Goal: Task Accomplishment & Management: Understand process/instructions

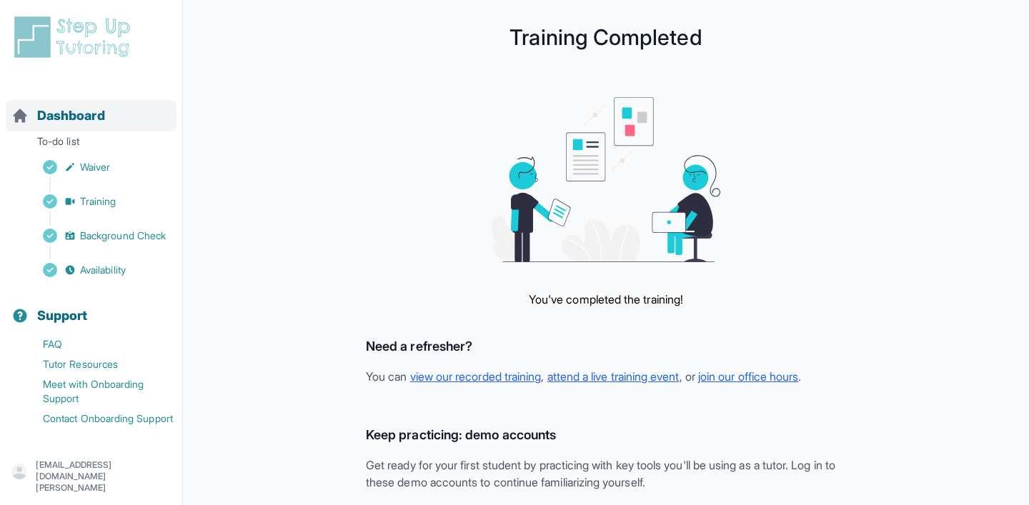
click at [100, 118] on span "Dashboard" at bounding box center [71, 116] width 68 height 20
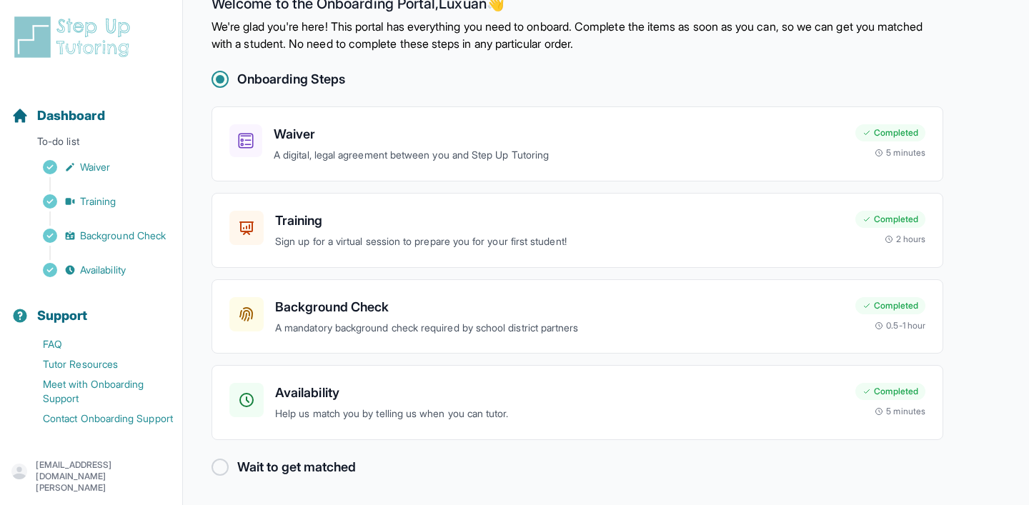
scroll to position [32, 0]
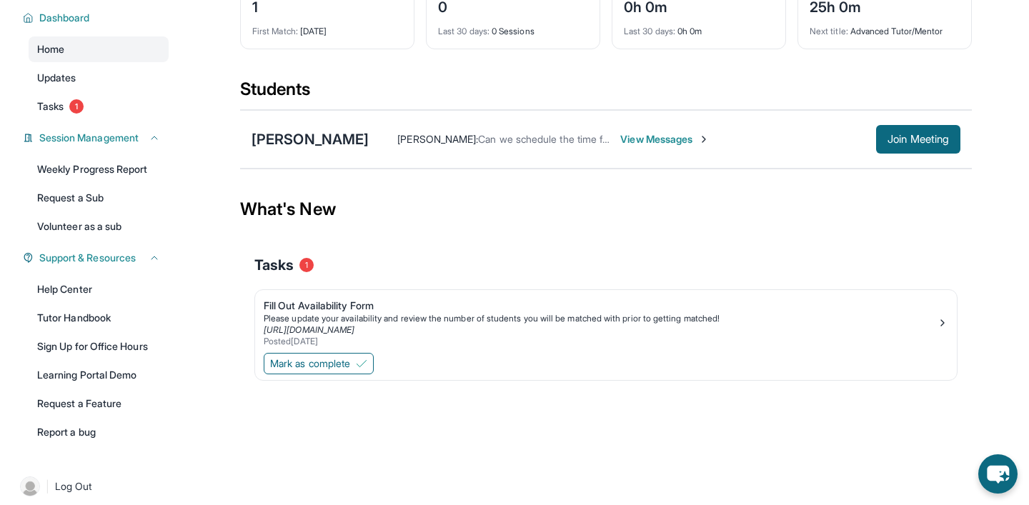
scroll to position [117, 0]
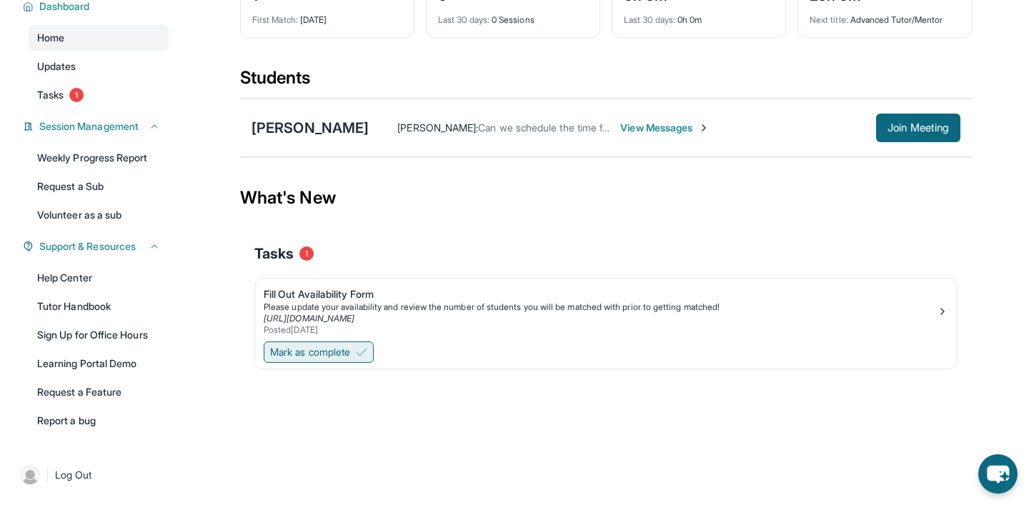
click at [345, 359] on span "Mark as complete" at bounding box center [310, 352] width 80 height 14
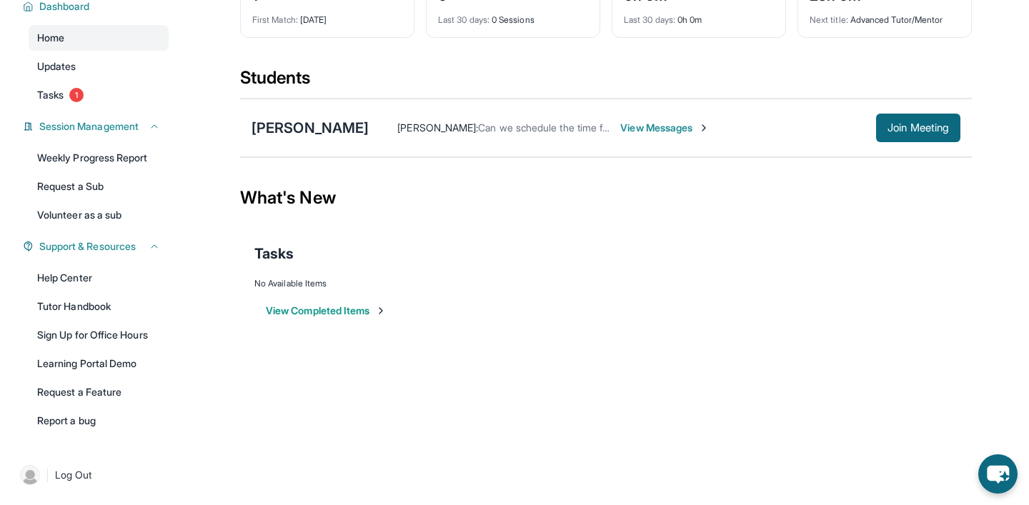
click at [340, 318] on button "View Completed Items" at bounding box center [326, 311] width 121 height 14
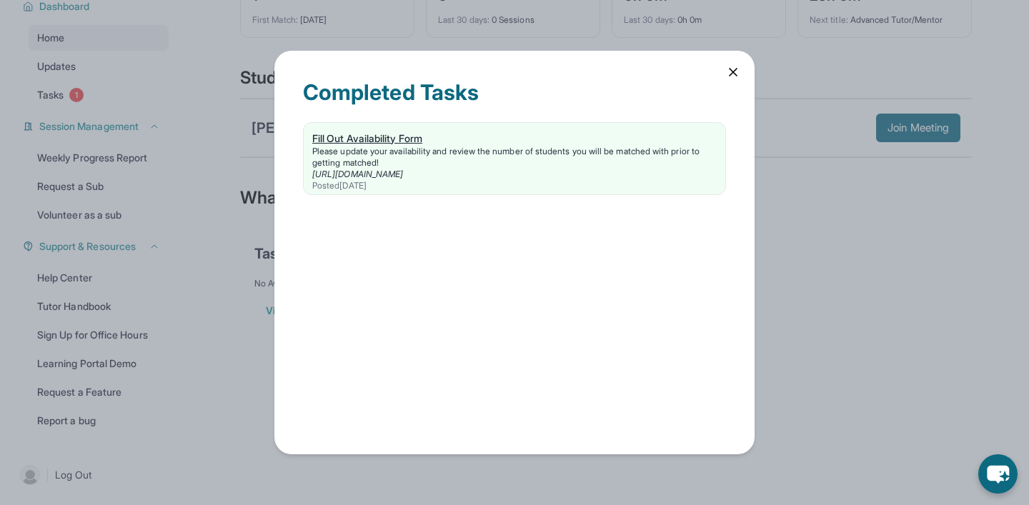
click at [381, 152] on div "Please update your availability and review the number of students you will be m…" at bounding box center [514, 157] width 405 height 23
click at [737, 76] on icon at bounding box center [733, 72] width 14 height 14
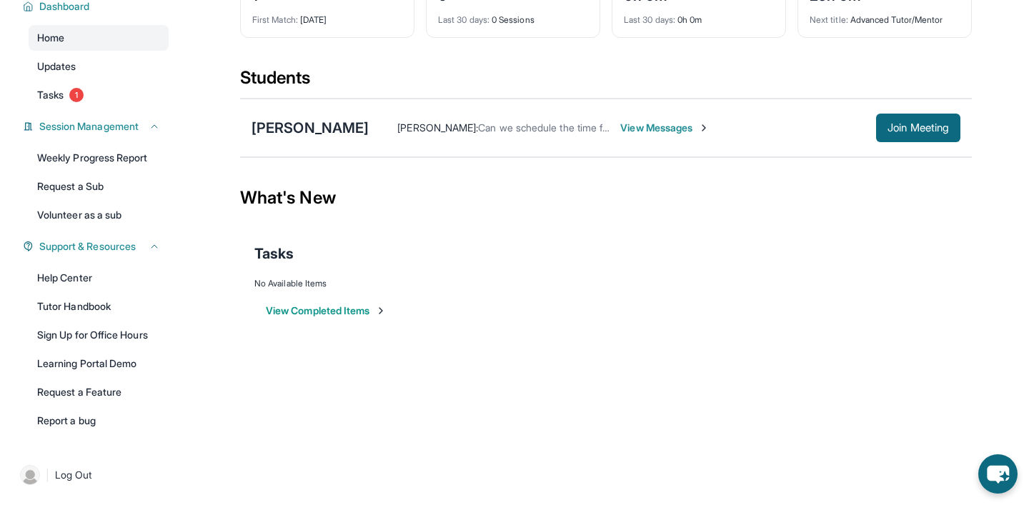
click at [690, 135] on span "View Messages" at bounding box center [664, 128] width 89 height 14
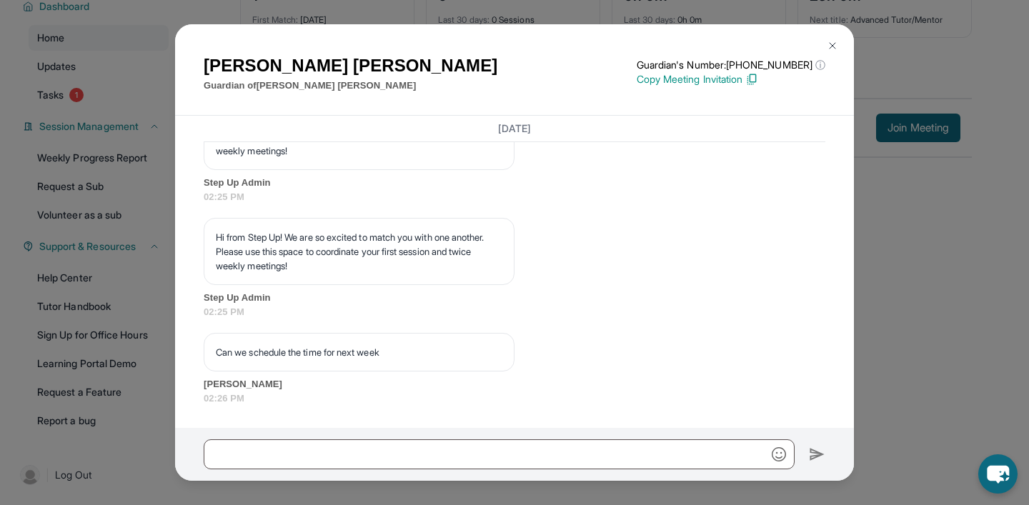
scroll to position [1191, 0]
click at [1017, 294] on div "[PERSON_NAME] Guardian of [PERSON_NAME] Guardian's Number: [PHONE_NUMBER] ⓘ Thi…" at bounding box center [514, 252] width 1029 height 505
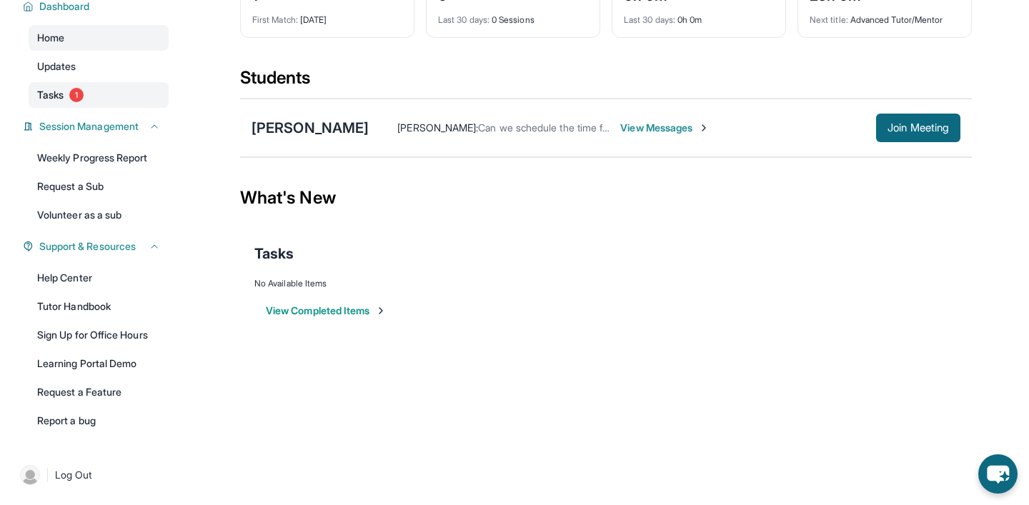
click at [79, 102] on span "1" at bounding box center [76, 95] width 14 height 14
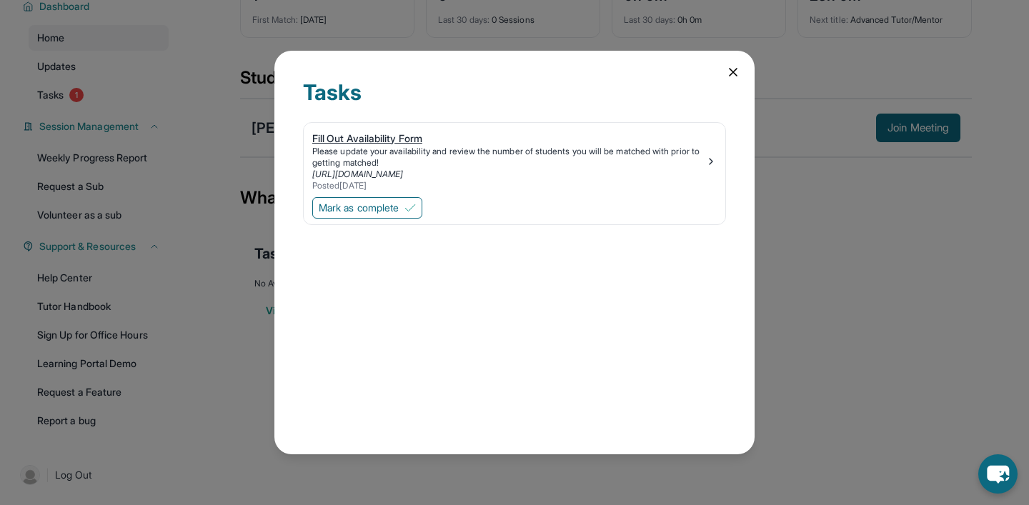
click at [653, 173] on div "https://form.stepuptutoring.org/DN0jz2" at bounding box center [508, 174] width 393 height 11
click at [735, 78] on icon at bounding box center [733, 72] width 14 height 14
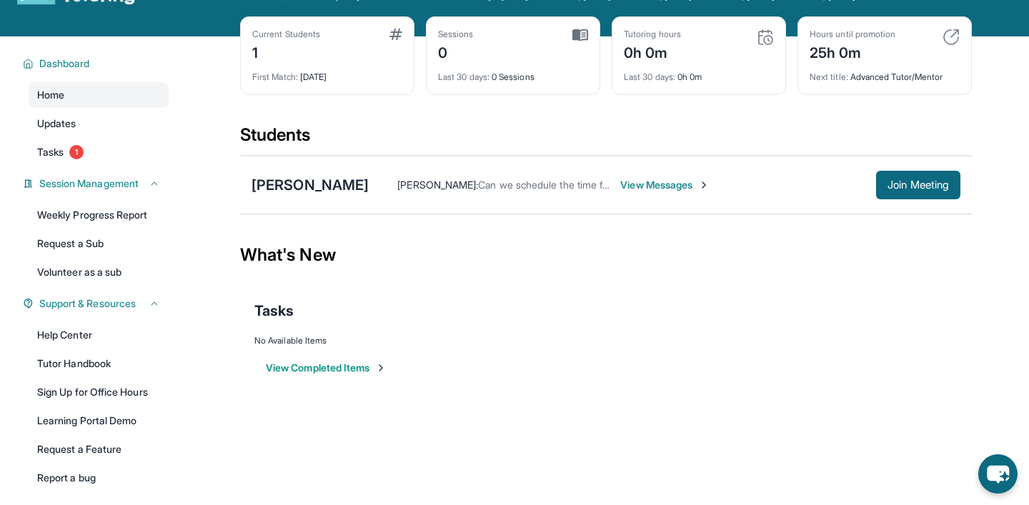
scroll to position [54, 0]
